Goal: Task Accomplishment & Management: Use online tool/utility

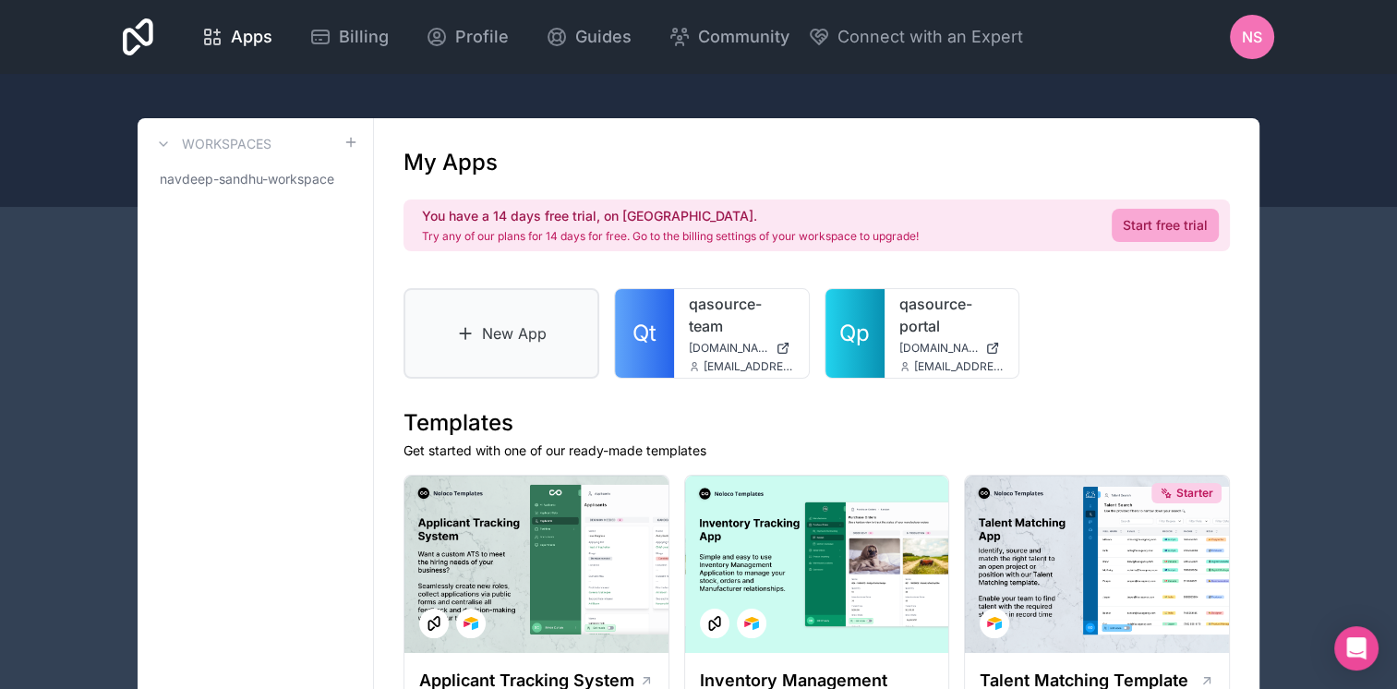
click at [487, 327] on link "New App" at bounding box center [501, 333] width 196 height 90
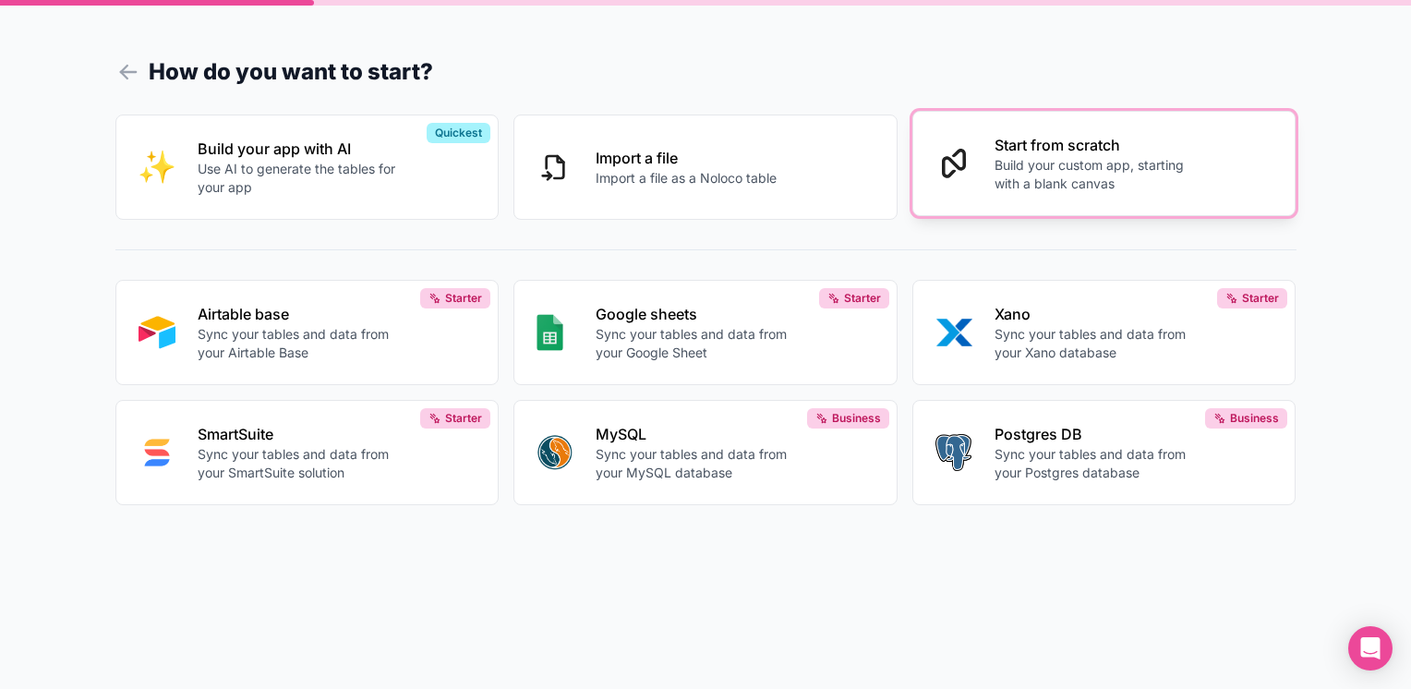
click at [1009, 182] on p "Build your custom app, starting with a blank canvas" at bounding box center [1096, 174] width 205 height 37
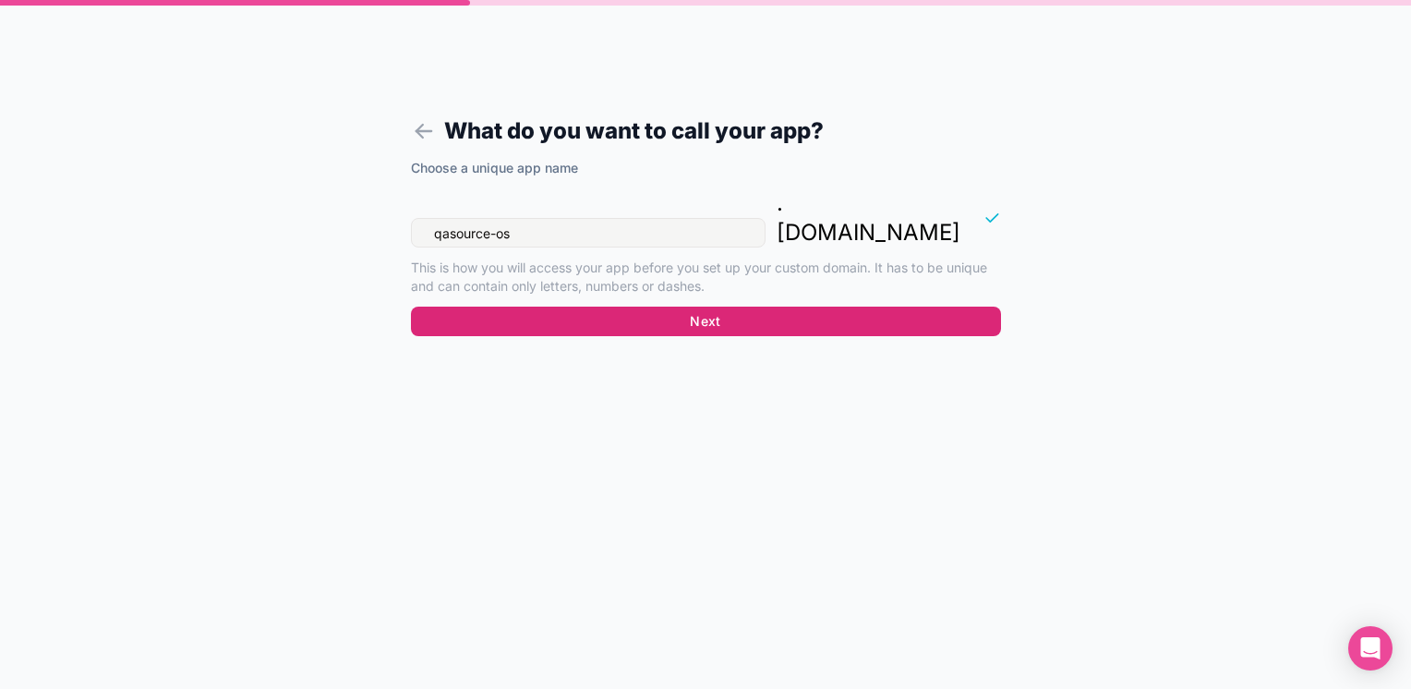
click at [590, 307] on button "Next" at bounding box center [706, 322] width 590 height 30
